Goal: Transaction & Acquisition: Purchase product/service

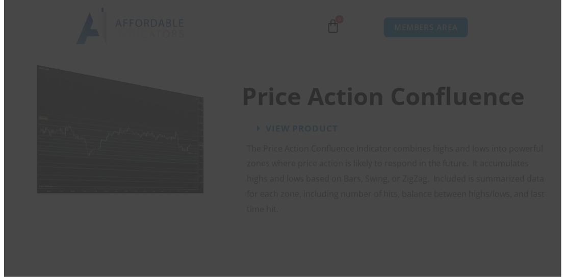
scroll to position [1487, 0]
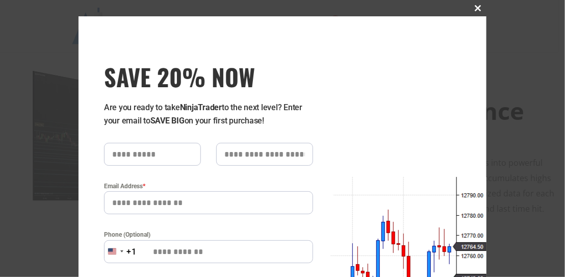
click at [473, 9] on span "SAVE 20% NOW popup" at bounding box center [478, 8] width 16 height 6
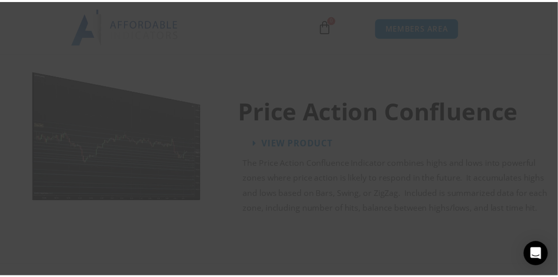
scroll to position [1499, 0]
